Goal: Task Accomplishment & Management: Use online tool/utility

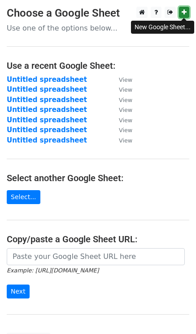
click at [184, 7] on link at bounding box center [184, 12] width 10 height 11
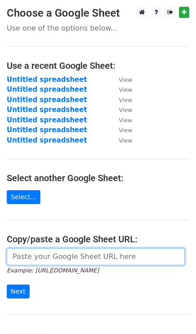
click at [28, 257] on input "url" at bounding box center [96, 256] width 178 height 17
paste input "[URL][DOMAIN_NAME]"
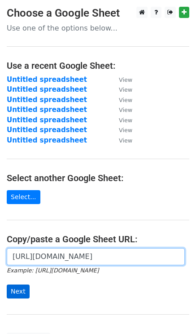
type input "[URL][DOMAIN_NAME]"
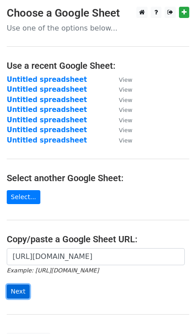
scroll to position [0, 0]
click at [20, 285] on input "Next" at bounding box center [18, 292] width 23 height 14
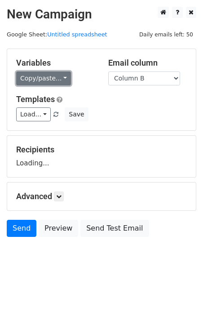
click at [49, 71] on link "Copy/paste..." at bounding box center [43, 78] width 55 height 14
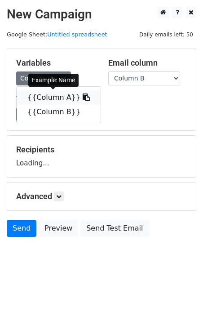
click at [51, 97] on link "{{Column A}}" at bounding box center [59, 97] width 84 height 14
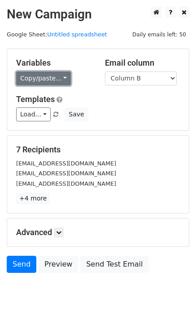
click at [39, 84] on link "Copy/paste..." at bounding box center [43, 78] width 55 height 14
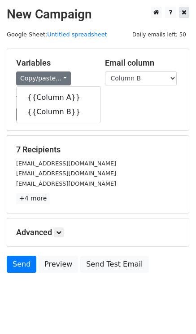
click at [188, 10] on link at bounding box center [184, 12] width 10 height 11
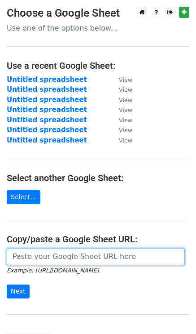
click at [55, 255] on input "url" at bounding box center [96, 256] width 178 height 17
paste input "[URL][DOMAIN_NAME]"
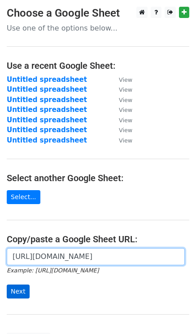
type input "[URL][DOMAIN_NAME]"
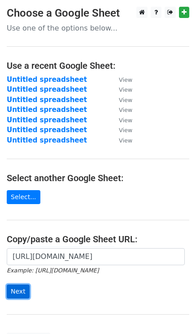
click at [15, 285] on input "Next" at bounding box center [18, 292] width 23 height 14
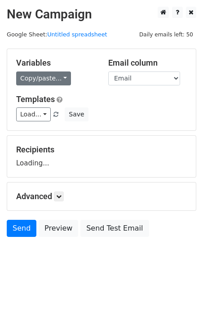
click at [44, 75] on link "Copy/paste..." at bounding box center [43, 78] width 55 height 14
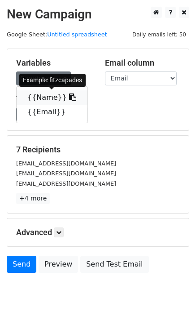
click at [44, 93] on link "{{Name}}" at bounding box center [52, 97] width 71 height 14
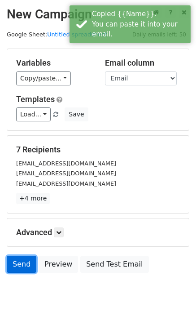
click at [22, 266] on link "Send" at bounding box center [22, 264] width 30 height 17
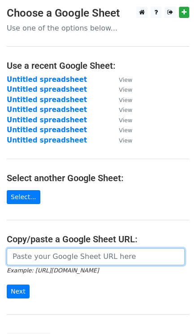
click at [49, 255] on input "url" at bounding box center [96, 256] width 178 height 17
paste input "[URL][DOMAIN_NAME]"
type input "[URL][DOMAIN_NAME]"
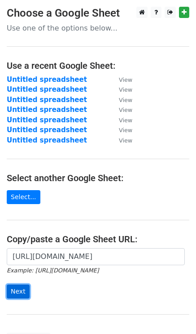
click at [15, 290] on input "Next" at bounding box center [18, 292] width 23 height 14
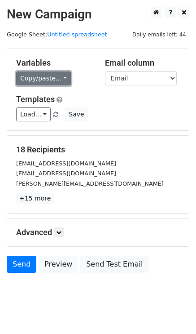
click at [42, 79] on link "Copy/paste..." at bounding box center [43, 78] width 55 height 14
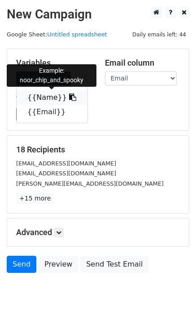
click at [51, 99] on link "{{Name}}" at bounding box center [52, 97] width 71 height 14
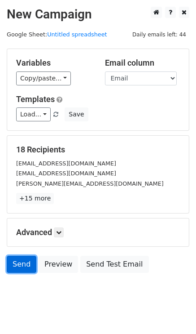
click at [14, 262] on link "Send" at bounding box center [22, 264] width 30 height 17
